Goal: Check status

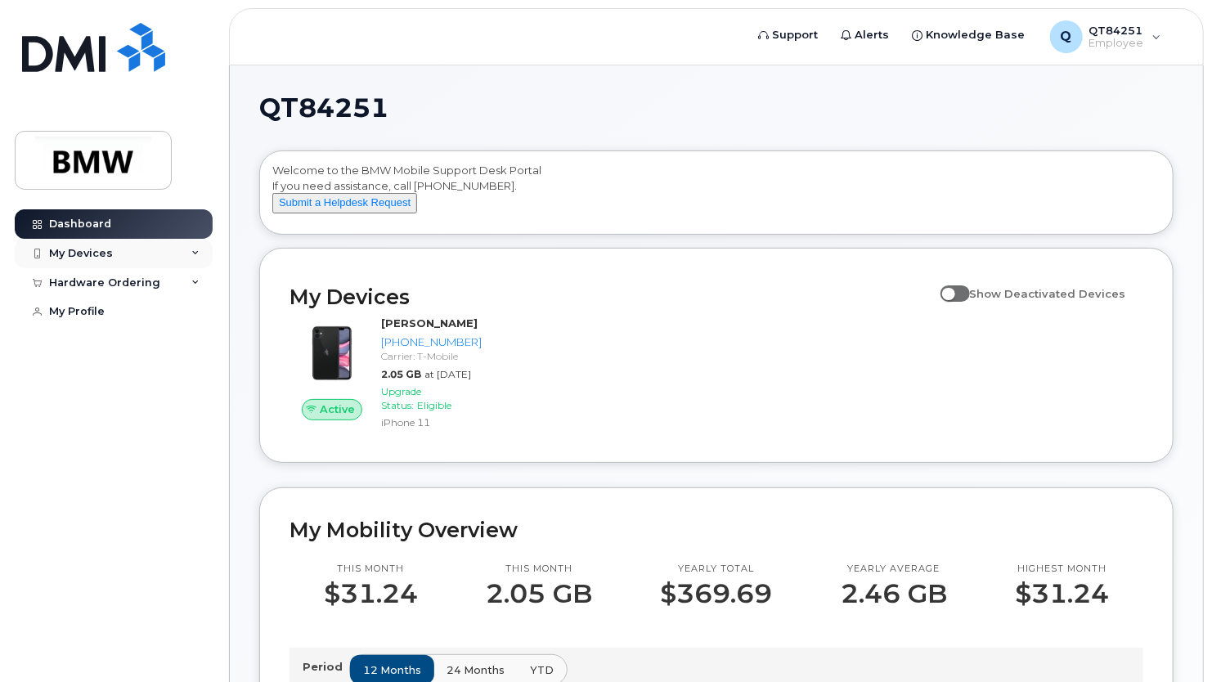
click at [144, 249] on div "My Devices" at bounding box center [114, 253] width 198 height 29
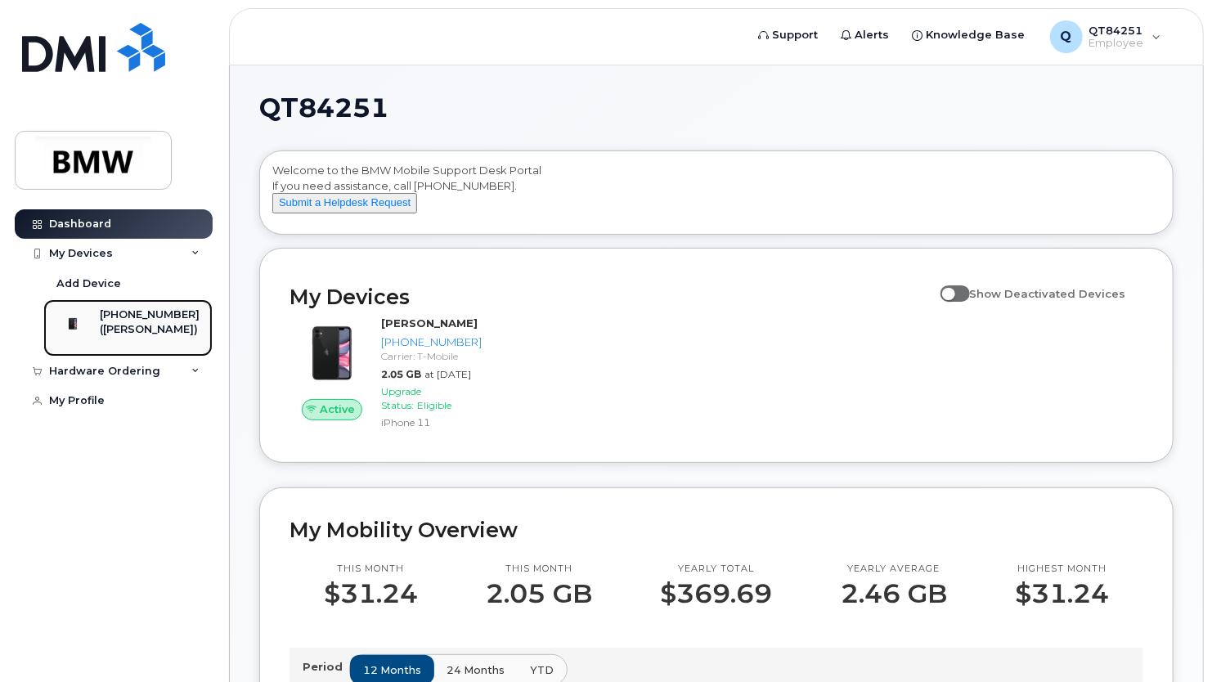
click at [131, 312] on div "[PHONE_NUMBER]" at bounding box center [150, 314] width 100 height 15
